Goal: Find specific page/section: Find specific page/section

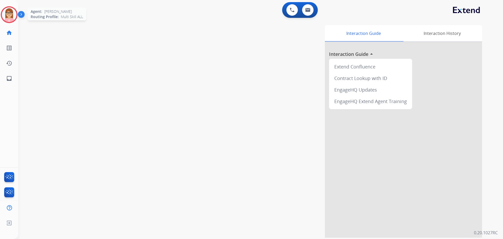
click at [7, 17] on img at bounding box center [9, 14] width 15 height 15
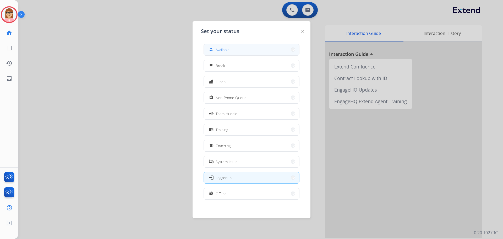
click at [268, 52] on button "how_to_reg Available" at bounding box center [251, 49] width 95 height 11
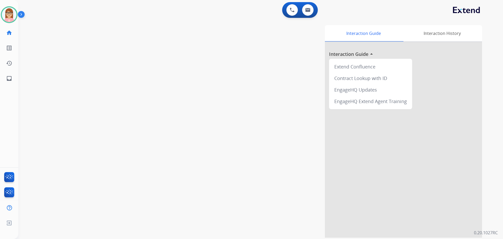
click at [237, 106] on div "Interaction Guide Interaction History Interaction Guide arrow_drop_up Extend Co…" at bounding box center [327, 131] width 309 height 212
click at [10, 79] on mat-icon "inbox" at bounding box center [9, 78] width 6 height 6
select select "**********"
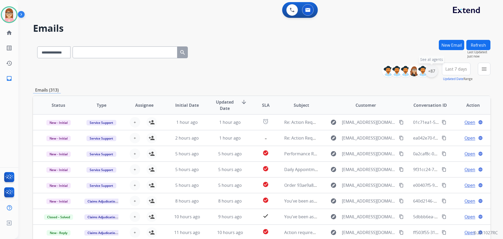
click at [432, 74] on div "+87" at bounding box center [431, 71] width 13 height 13
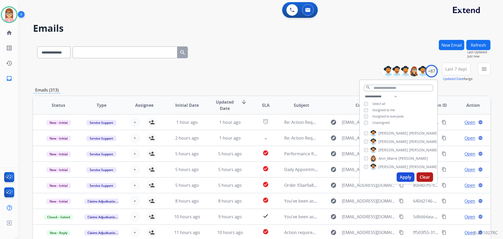
click at [404, 175] on button "Apply" at bounding box center [406, 176] width 18 height 9
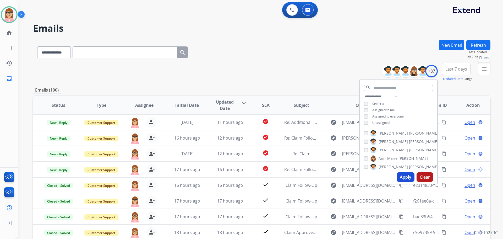
click at [489, 70] on button "menu Filters" at bounding box center [484, 69] width 13 height 13
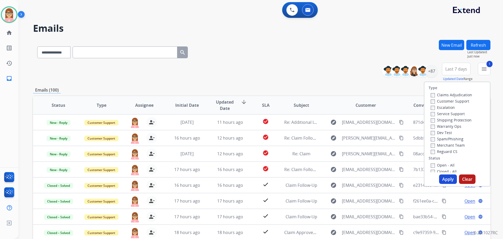
click at [443, 177] on button "Apply" at bounding box center [448, 178] width 18 height 9
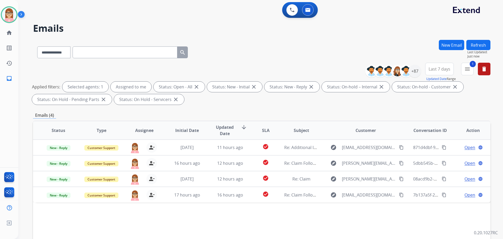
scroll to position [26, 0]
